Goal: Task Accomplishment & Management: Manage account settings

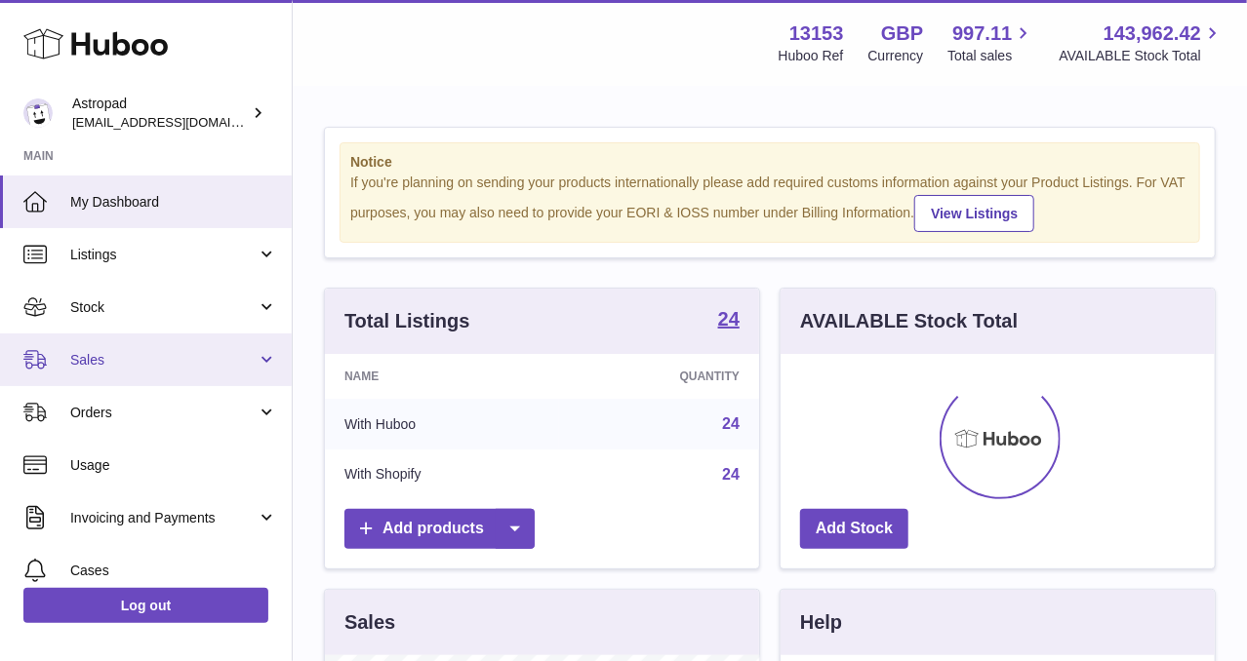
click at [113, 351] on span "Sales" at bounding box center [163, 360] width 186 height 19
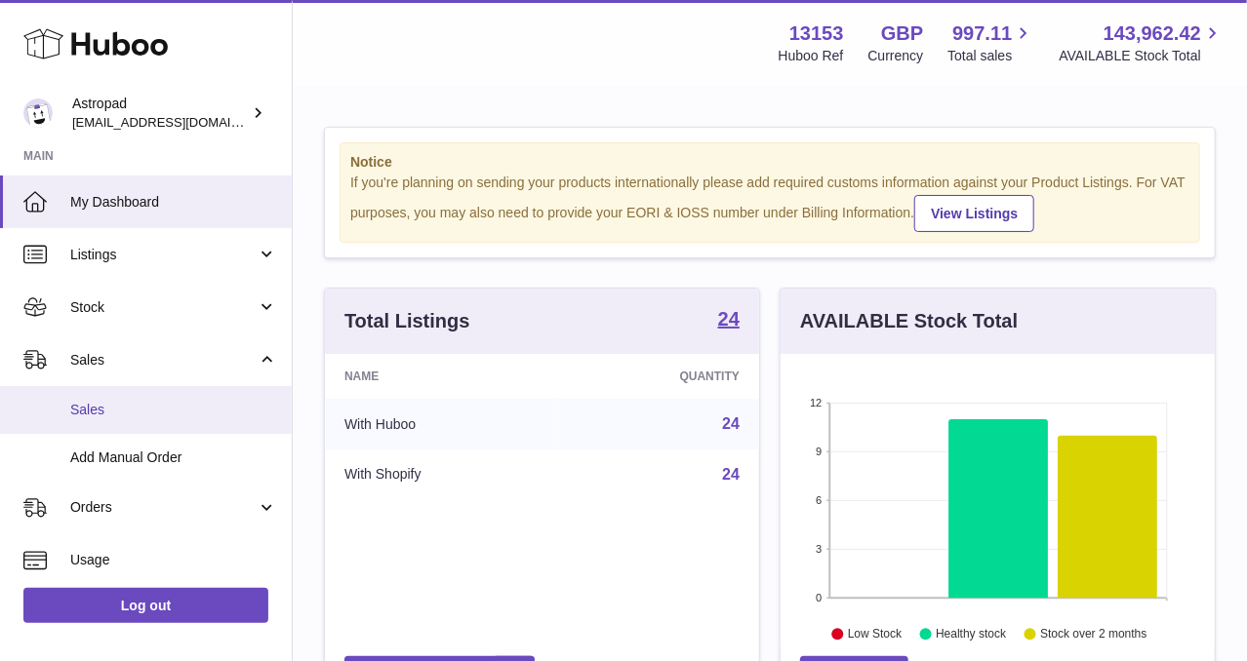
scroll to position [303, 434]
click at [118, 428] on link "Sales" at bounding box center [146, 410] width 292 height 48
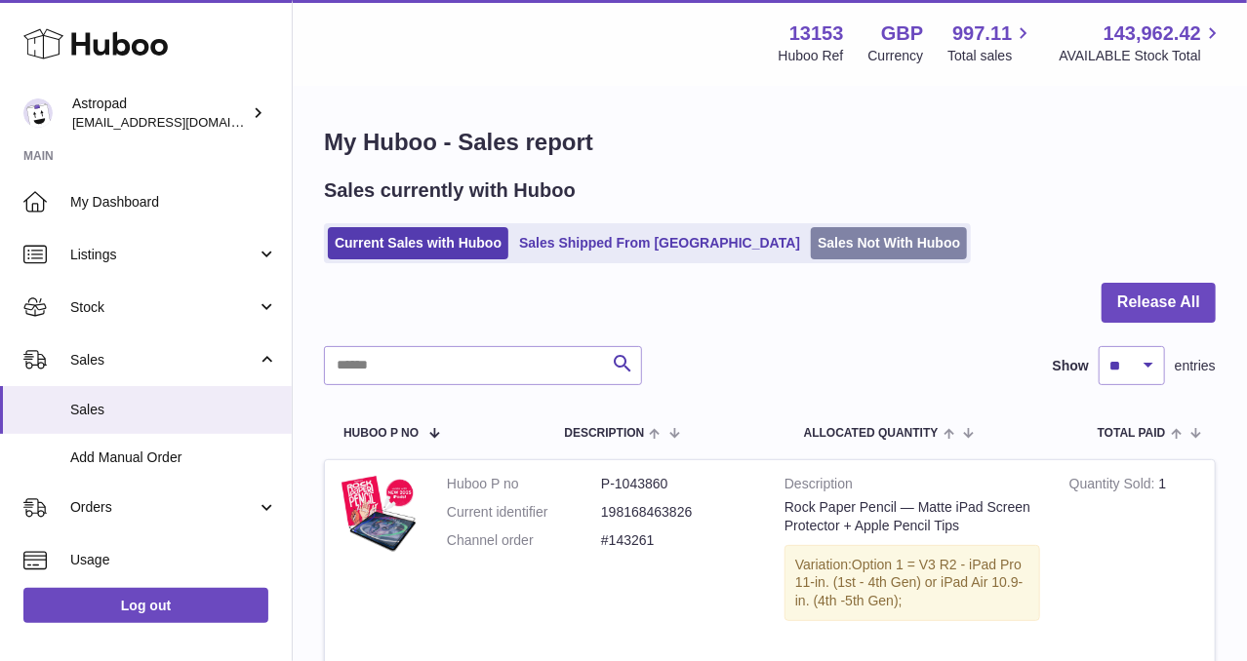
click at [811, 252] on link "Sales Not With Huboo" at bounding box center [889, 243] width 156 height 32
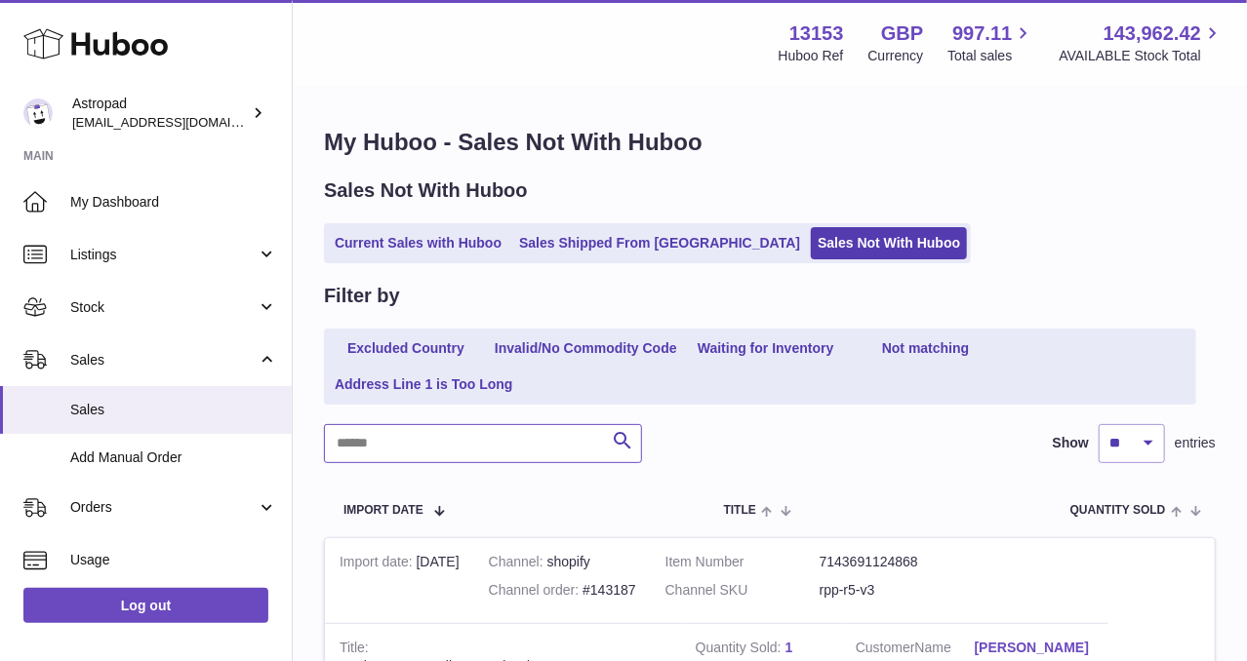
click at [443, 424] on input "text" at bounding box center [483, 443] width 318 height 39
paste input "*******"
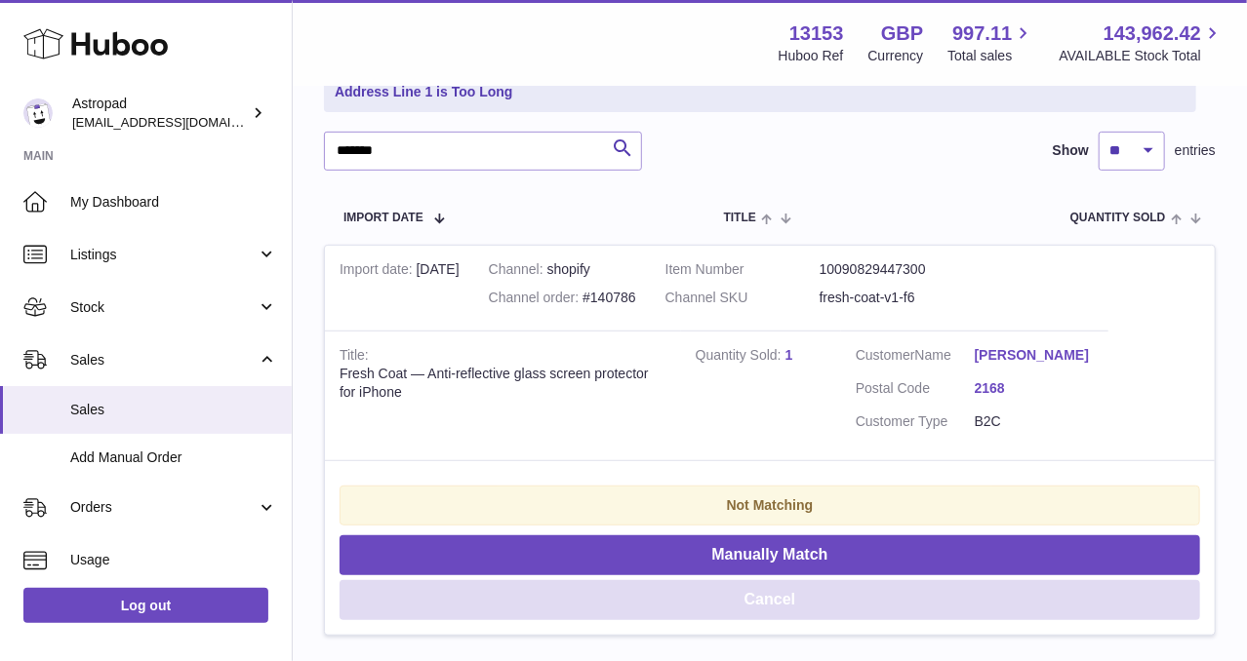
click at [786, 596] on button "Cancel" at bounding box center [769, 600] width 860 height 40
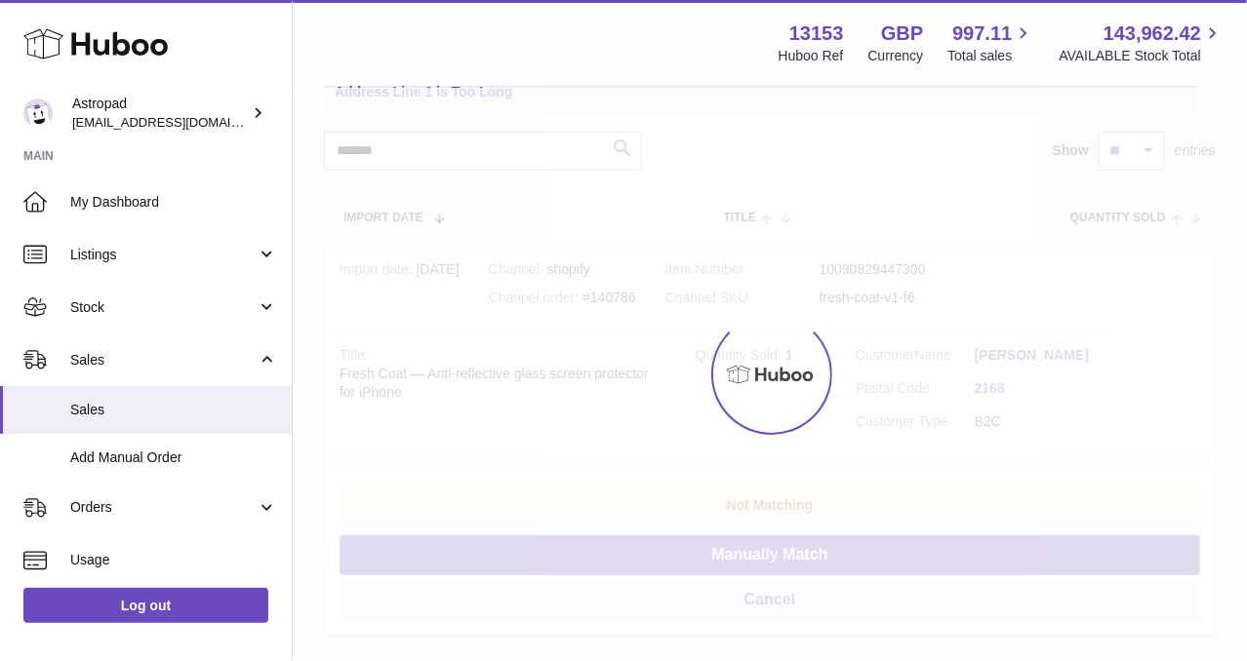
scroll to position [28, 0]
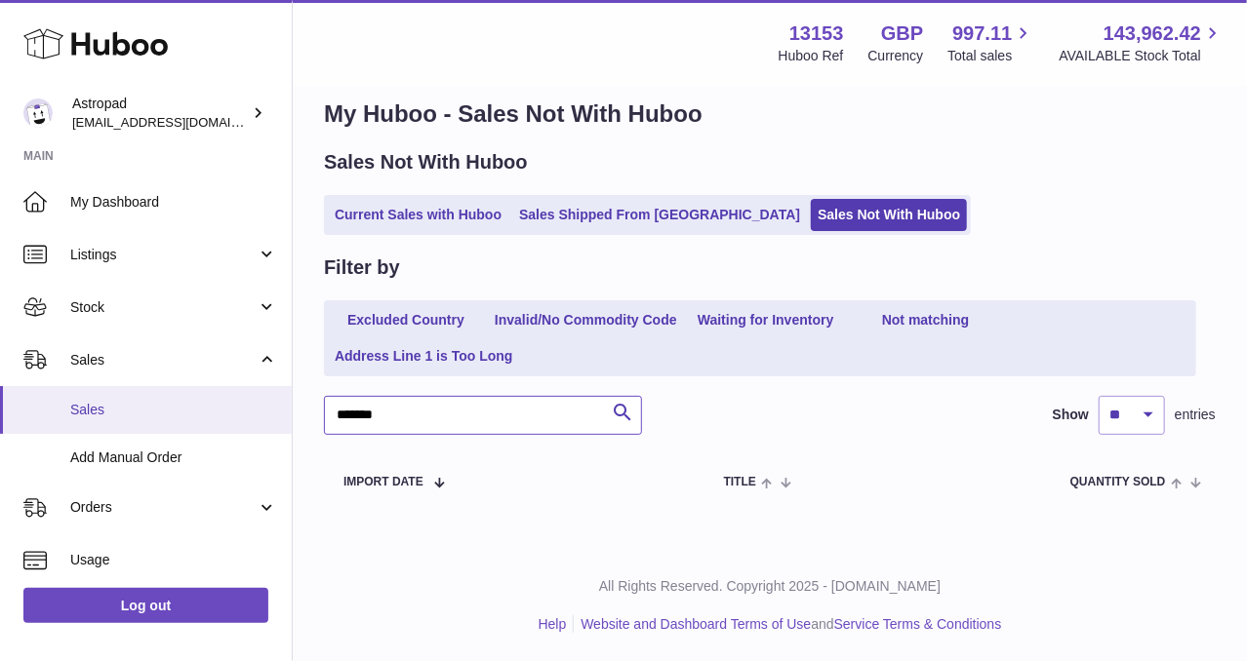
click at [261, 418] on div "Huboo Astropad matt@astropad.com Main My Dashboard Listings Not with Huboo List…" at bounding box center [623, 317] width 1247 height 691
paste input "text"
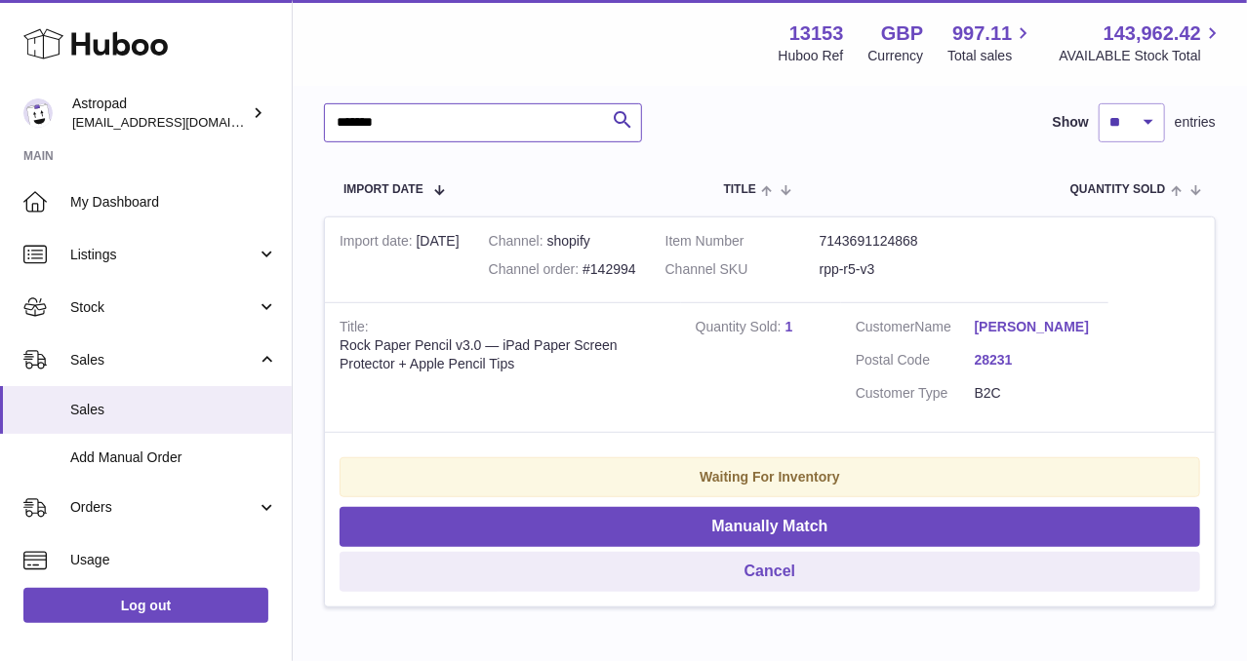
scroll to position [418, 0]
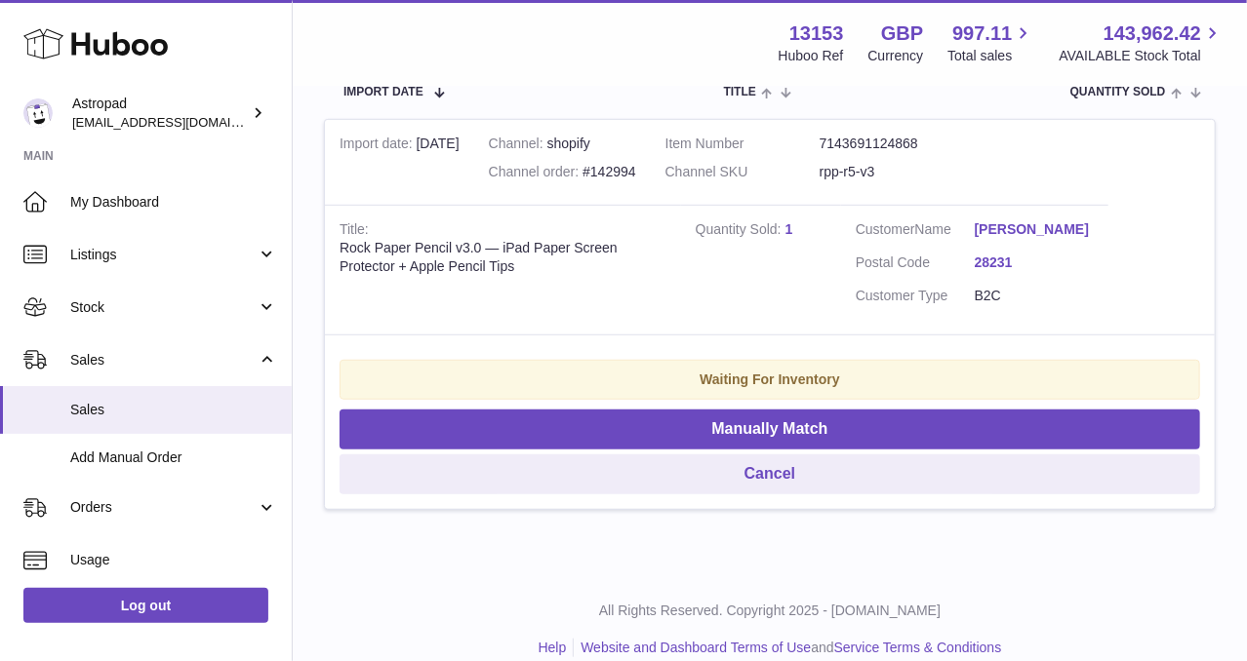
type input "*******"
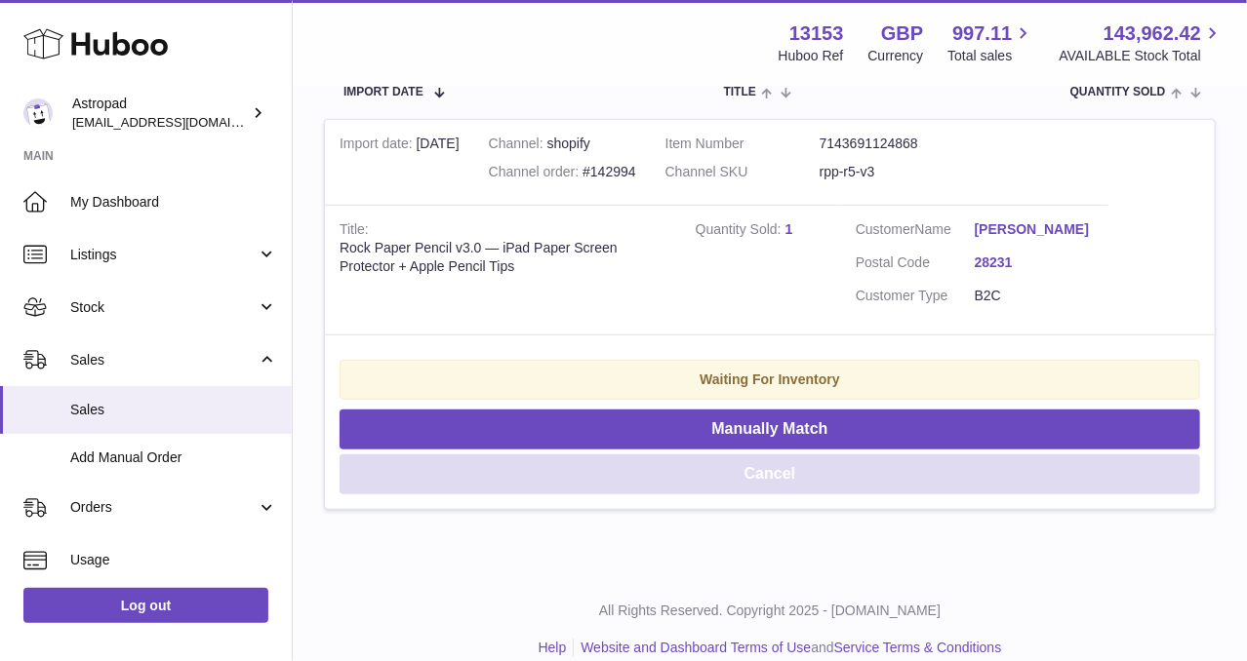
click at [794, 490] on button "Cancel" at bounding box center [769, 475] width 860 height 40
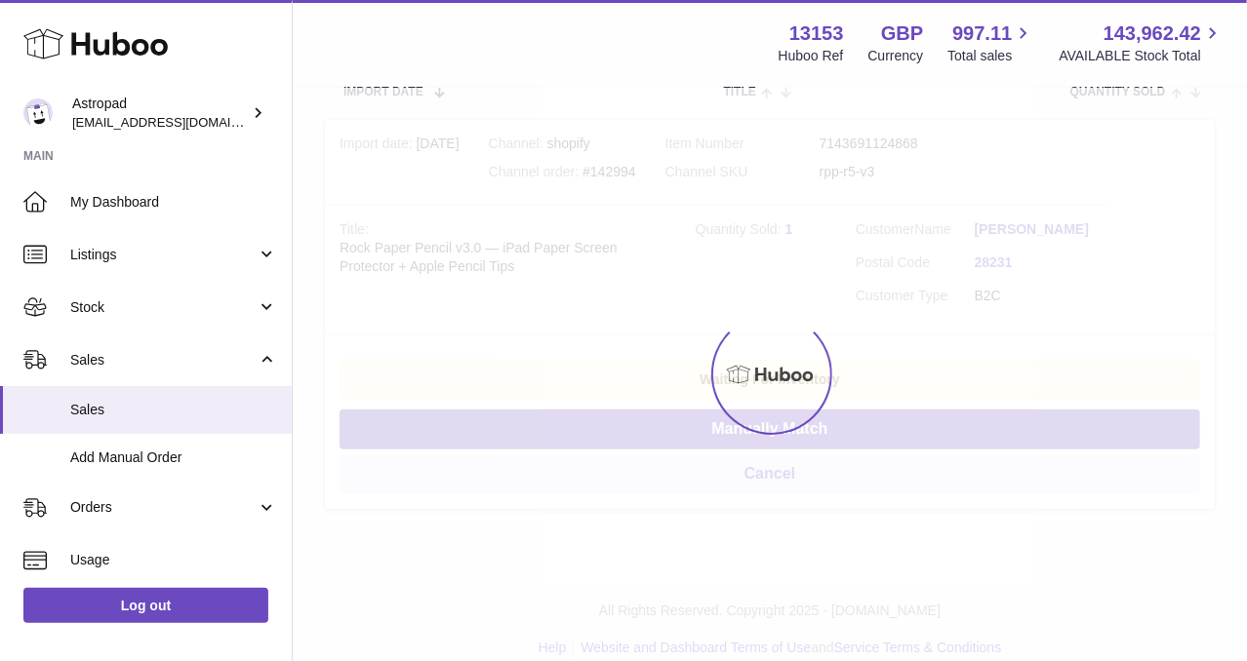
scroll to position [28, 0]
